Goal: Check status: Check status

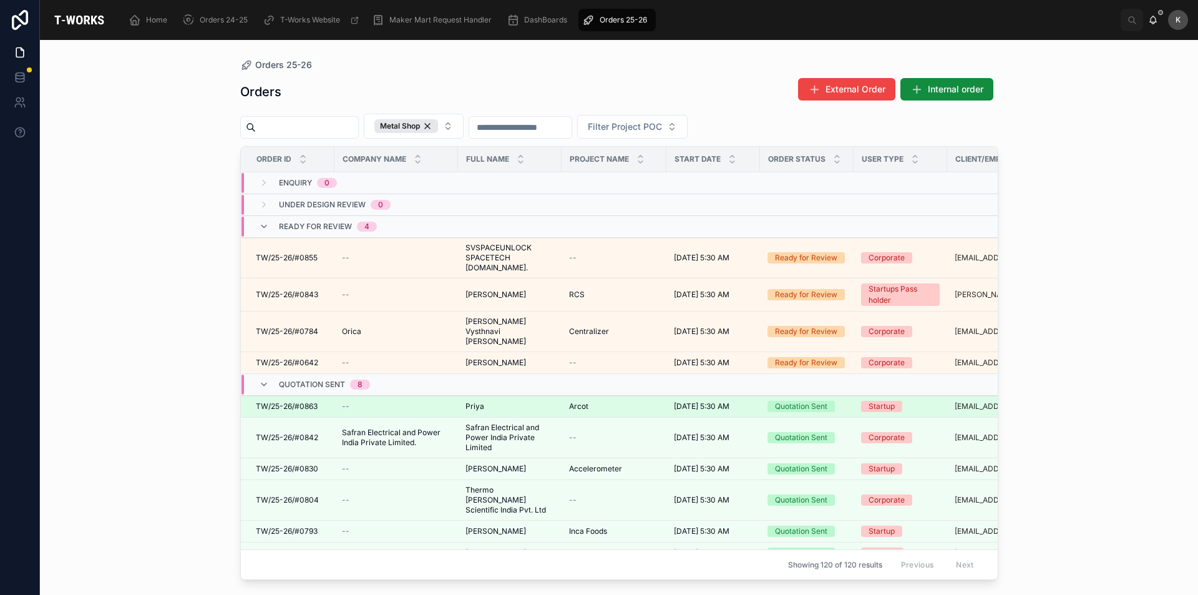
click at [472, 401] on span "Priya" at bounding box center [475, 406] width 19 height 10
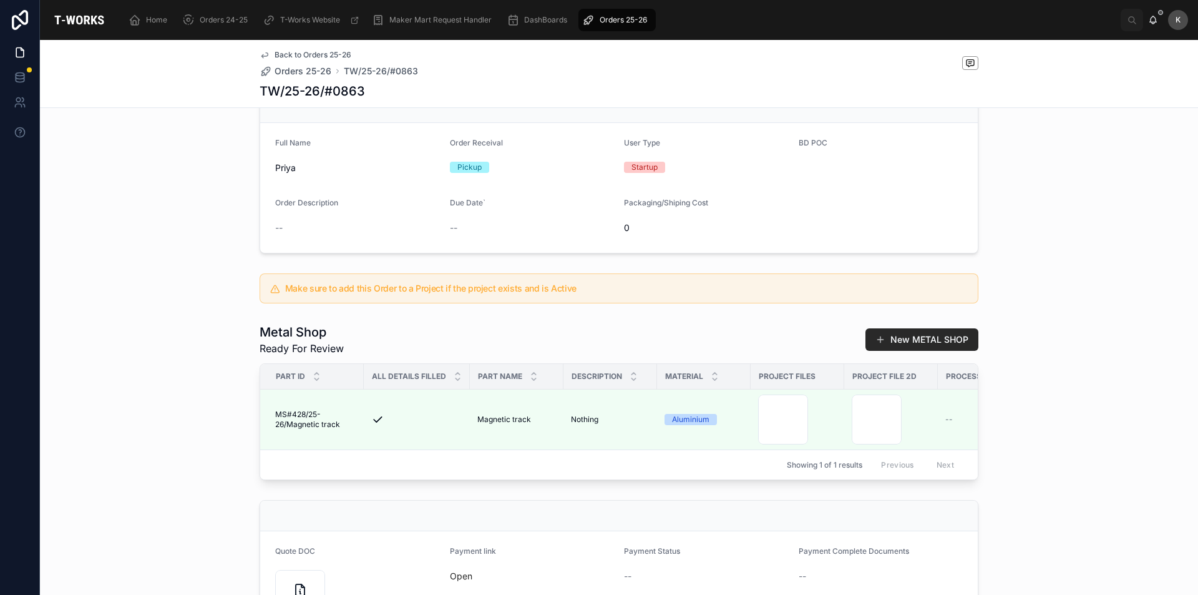
scroll to position [250, 0]
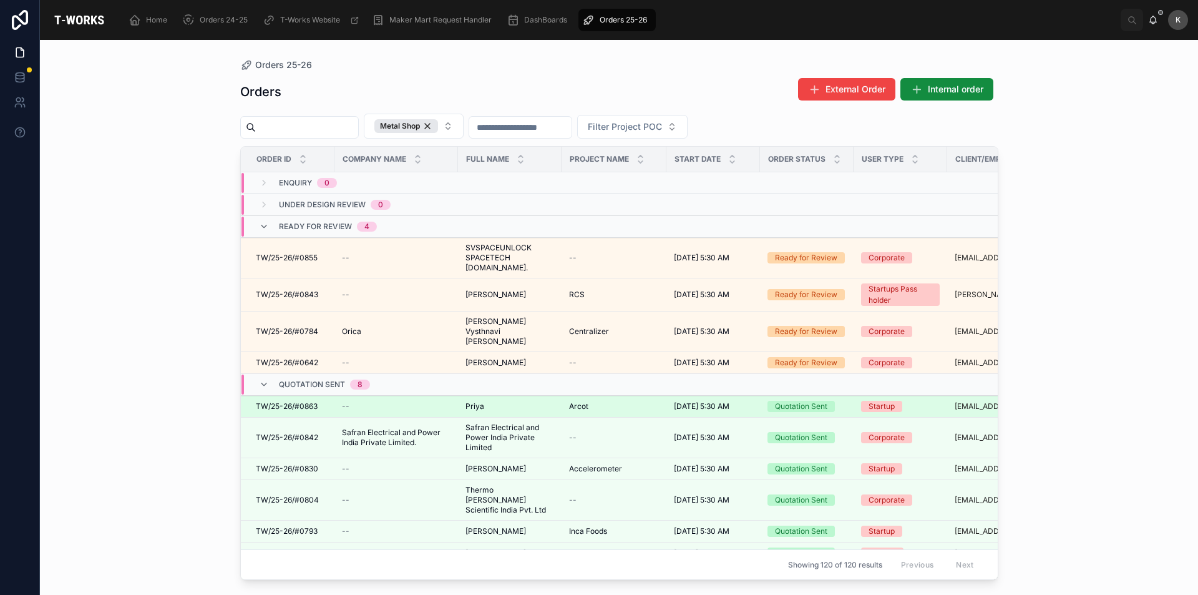
click at [301, 401] on span "TW/25-26/#0863" at bounding box center [287, 406] width 62 height 10
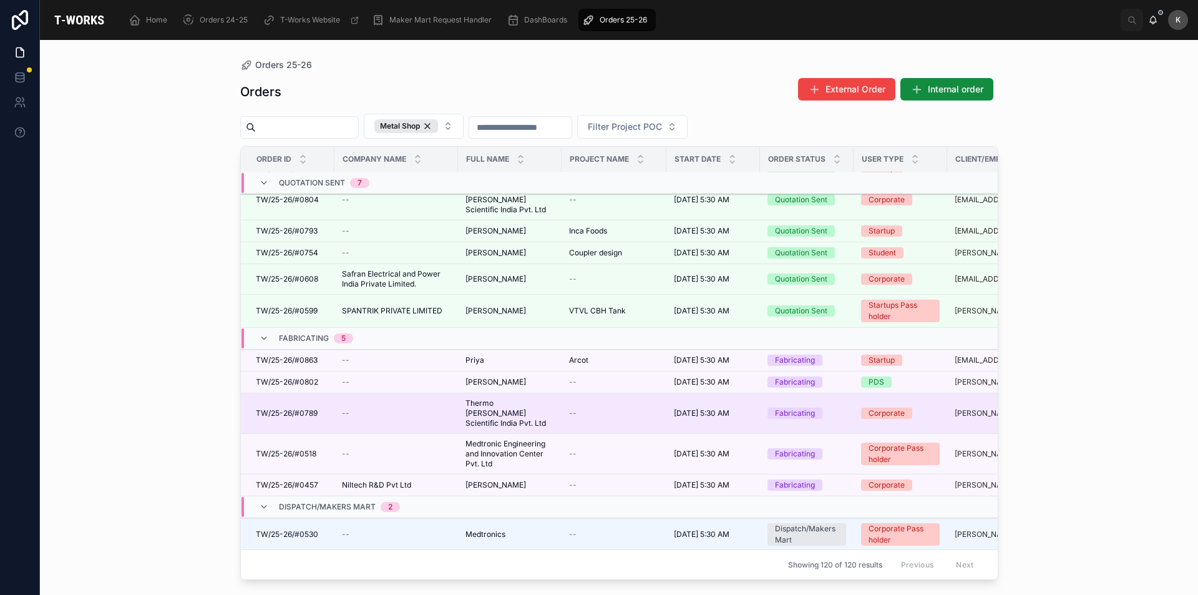
scroll to position [290, 0]
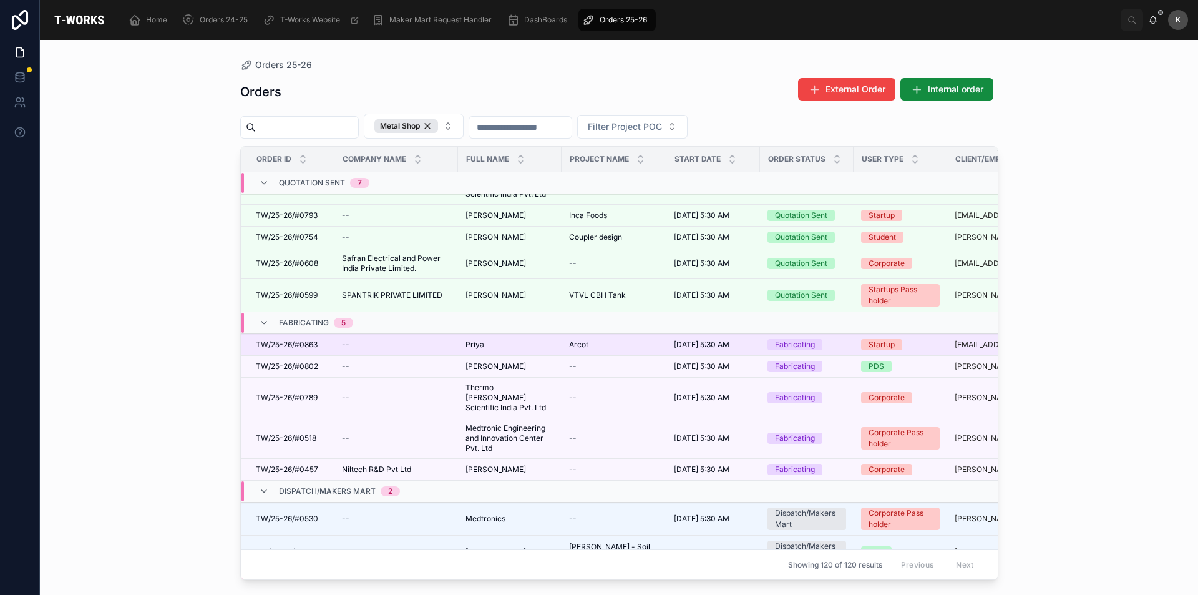
click at [317, 340] on span "TW/25-26/#0863" at bounding box center [287, 345] width 62 height 10
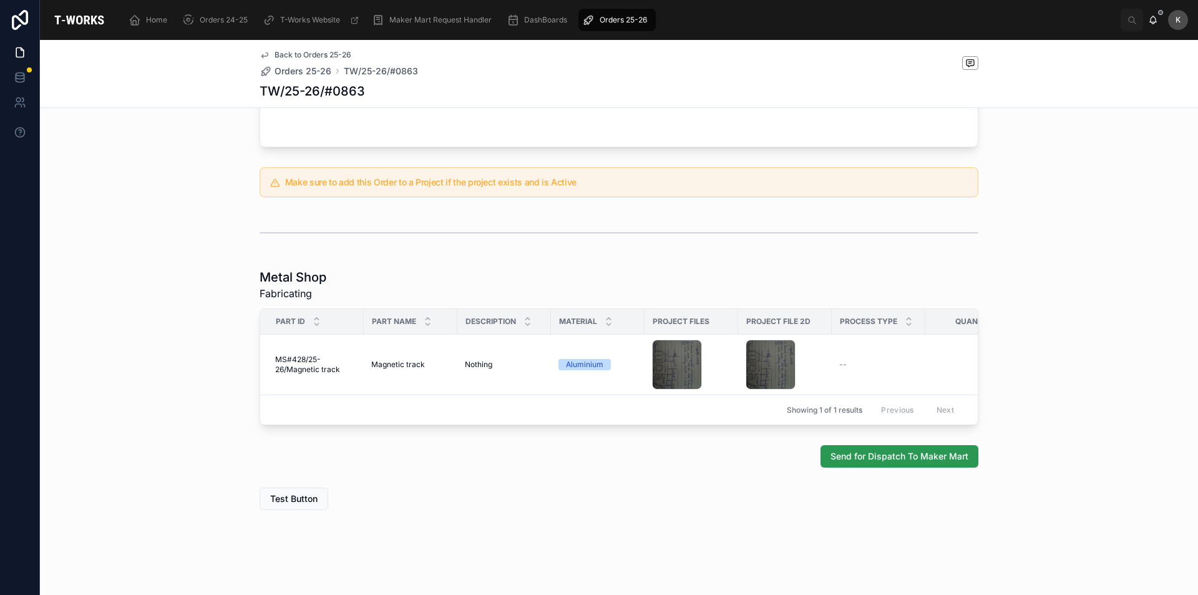
scroll to position [522, 0]
click at [876, 461] on span "Send for Dispatch To Maker Mart" at bounding box center [900, 456] width 138 height 12
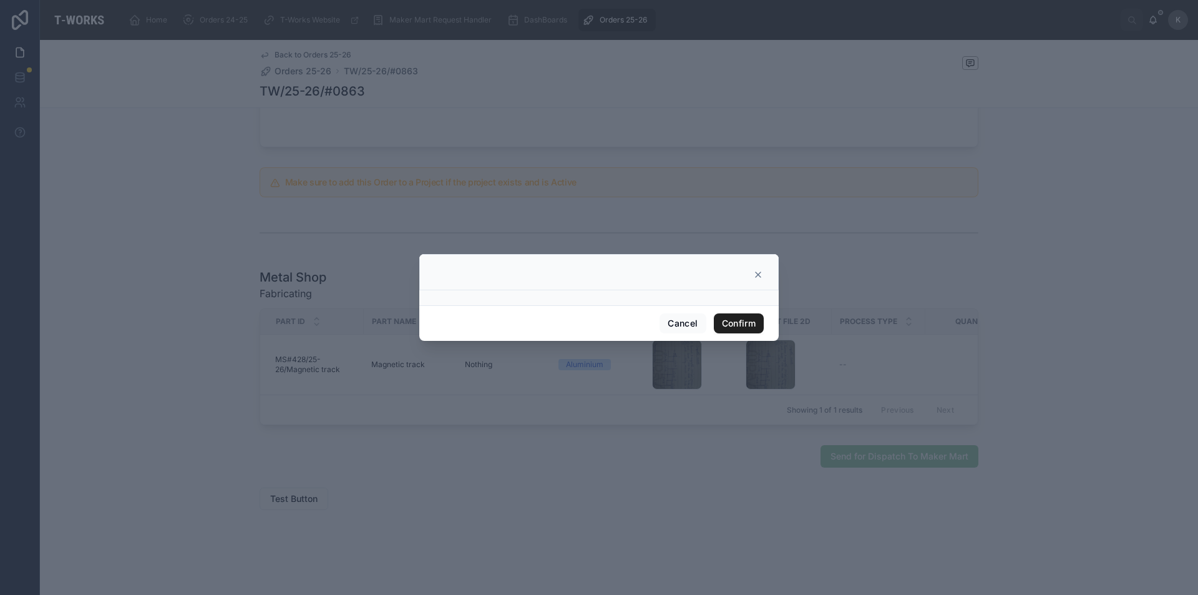
drag, startPoint x: 742, startPoint y: 326, endPoint x: 741, endPoint y: 318, distance: 8.1
click at [741, 326] on button "Confirm" at bounding box center [739, 323] width 50 height 20
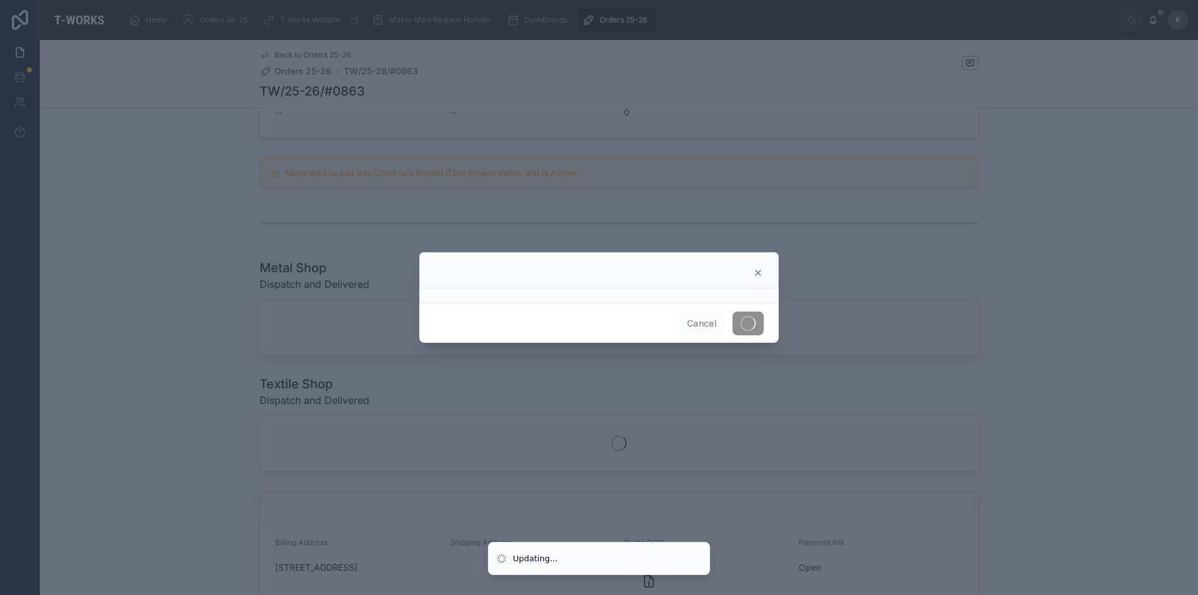
scroll to position [379, 0]
